Goal: Information Seeking & Learning: Learn about a topic

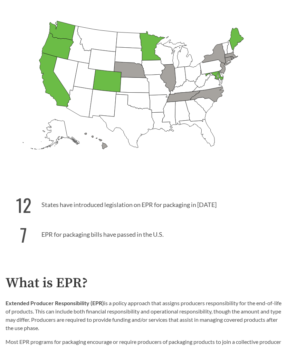
scroll to position [158, 0]
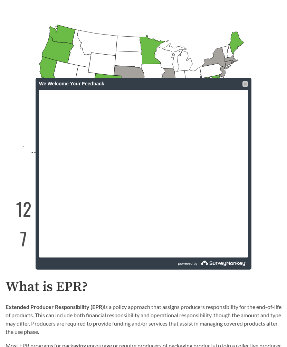
click at [245, 84] on div at bounding box center [246, 84] width 6 height 6
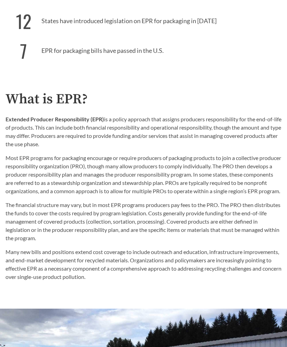
scroll to position [349, 0]
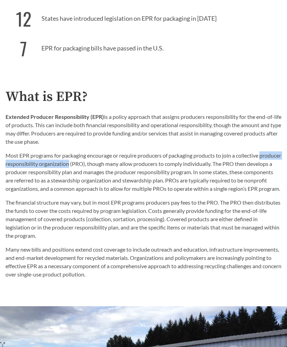
drag, startPoint x: 93, startPoint y: 164, endPoint x: 2, endPoint y: 161, distance: 90.6
click at [2, 161] on div "What is EPR? Extended Producer Responsibility (EPR) is a policy approach that a…" at bounding box center [143, 183] width 287 height 189
copy p "producer responsibility organization"
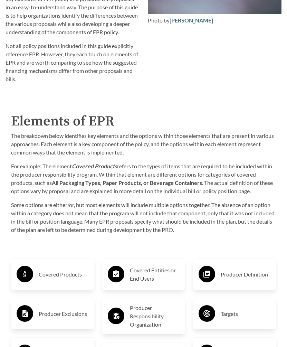
scroll to position [1024, 0]
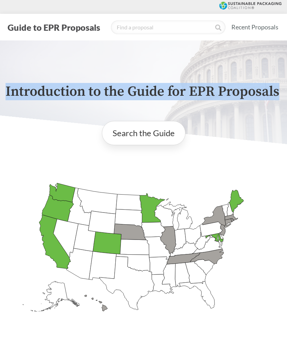
drag, startPoint x: 282, startPoint y: 92, endPoint x: 7, endPoint y: 95, distance: 274.5
click at [7, 95] on div "Introduction to the Guide for EPR Proposals" at bounding box center [143, 92] width 287 height 104
drag, startPoint x: 204, startPoint y: 50, endPoint x: 189, endPoint y: 45, distance: 15.7
click at [204, 50] on div "Introduction to the Guide for EPR Proposals" at bounding box center [143, 92] width 287 height 104
